Goal: Find specific page/section: Find specific page/section

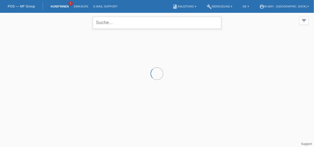
click at [154, 25] on input "text" at bounding box center [157, 23] width 128 height 12
type input "tomas"
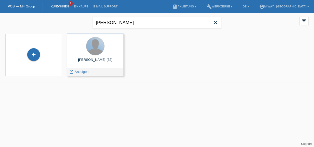
click at [101, 49] on div at bounding box center [95, 46] width 18 height 18
click at [83, 72] on span "Anzeigen" at bounding box center [82, 72] width 14 height 4
